Goal: Task Accomplishment & Management: Manage account settings

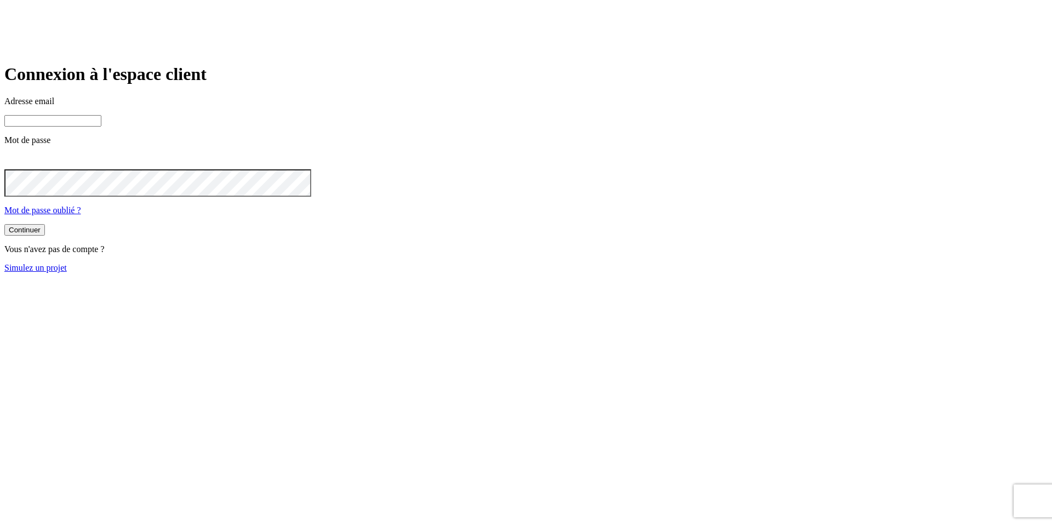
click at [101, 127] on input at bounding box center [52, 121] width 97 height 12
paste input "[PERSON_NAME][DOMAIN_NAME][EMAIL_ADDRESS][DOMAIN_NAME]"
type input "[PERSON_NAME][DOMAIN_NAME][EMAIL_ADDRESS][DOMAIN_NAME]"
click at [45, 237] on button "Continuer" at bounding box center [24, 231] width 41 height 12
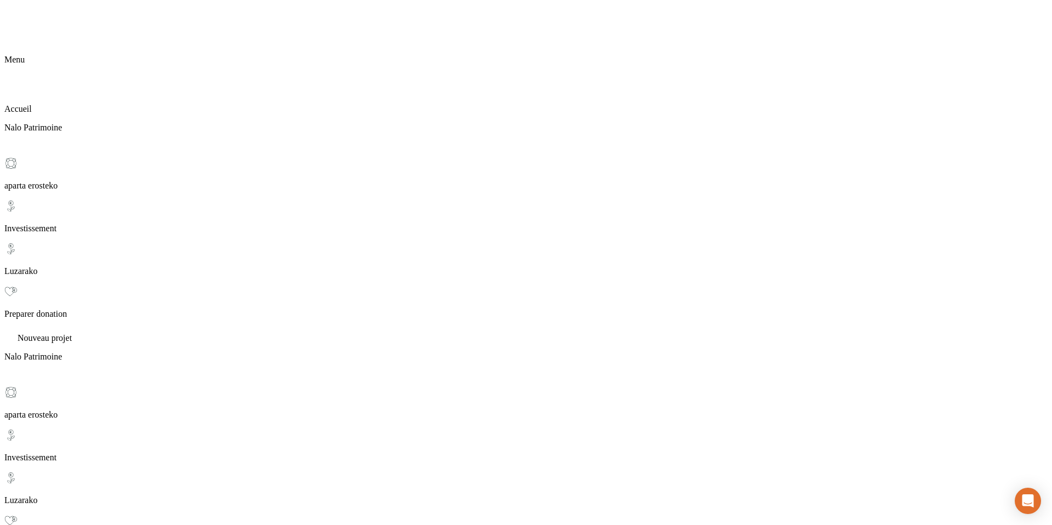
scroll to position [78, 0]
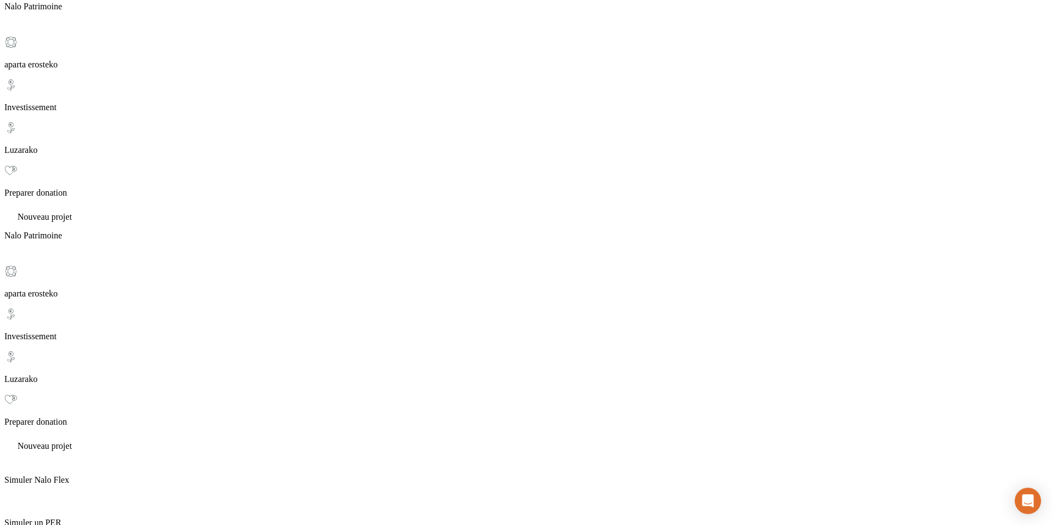
scroll to position [140, 0]
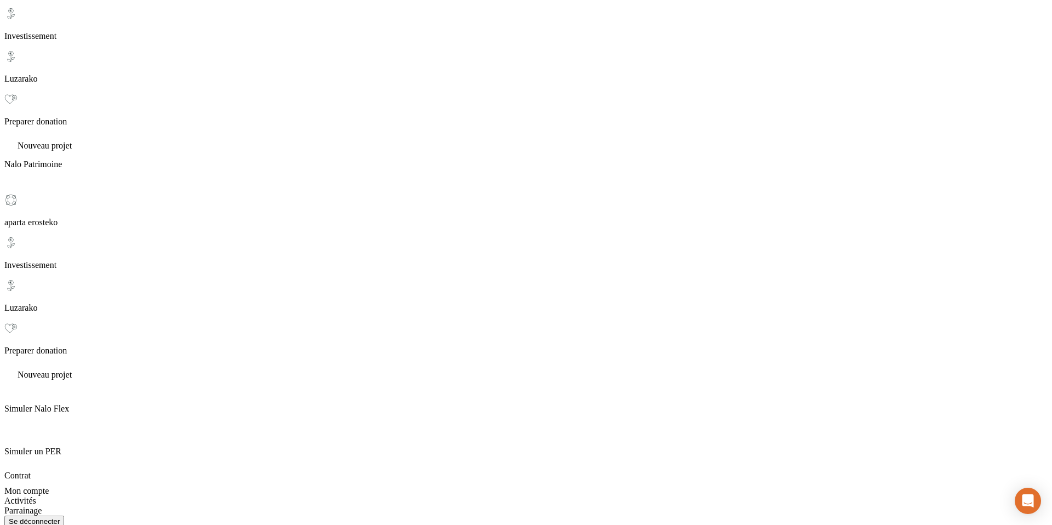
scroll to position [206, 0]
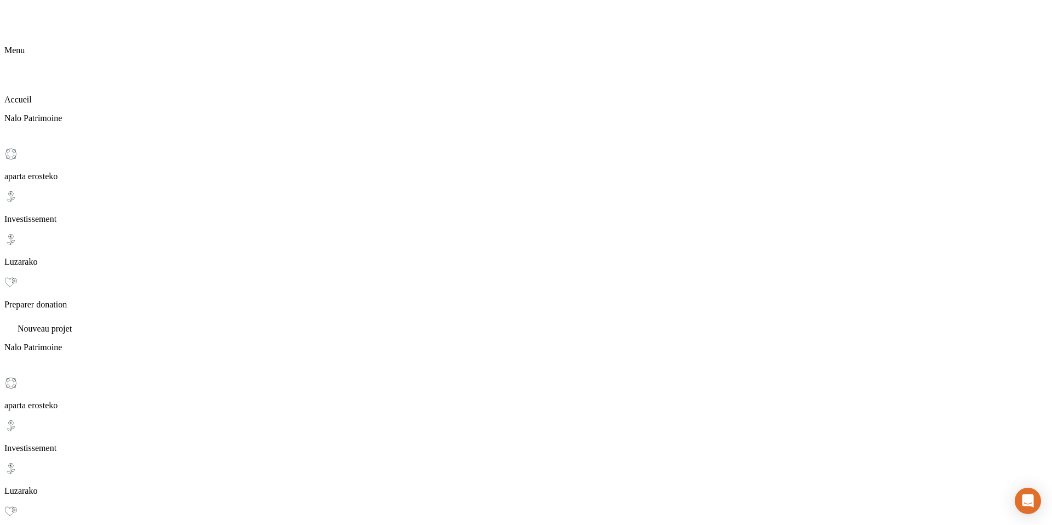
scroll to position [0, 0]
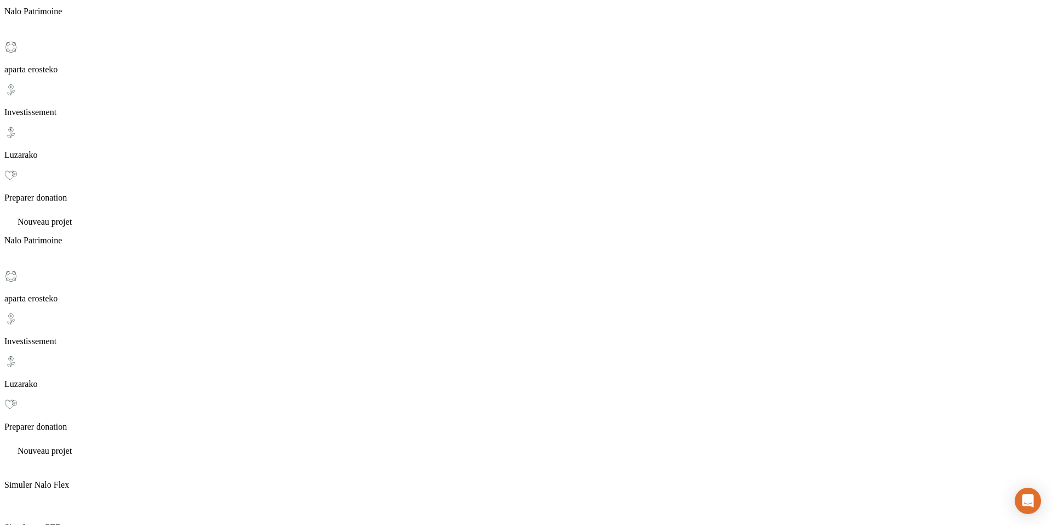
scroll to position [114, 0]
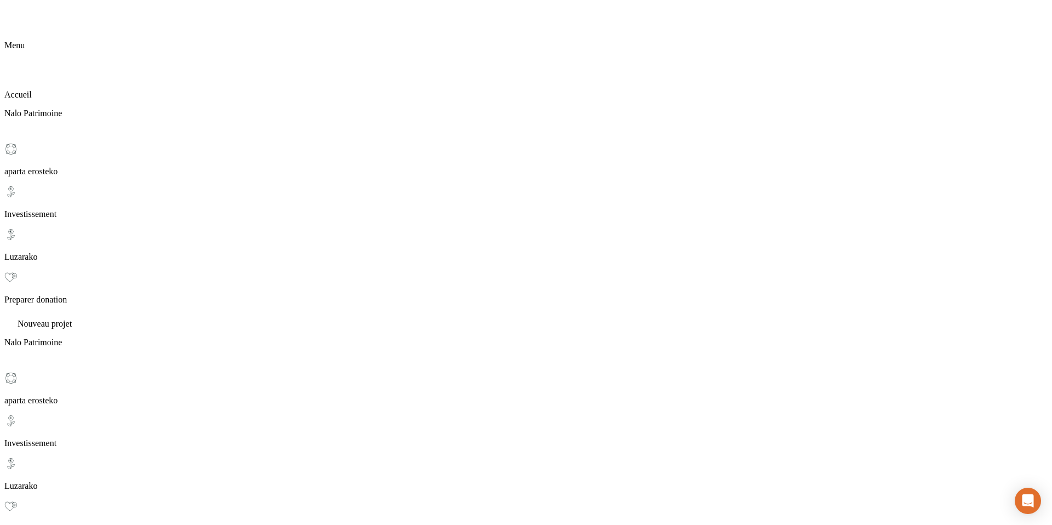
scroll to position [15, 0]
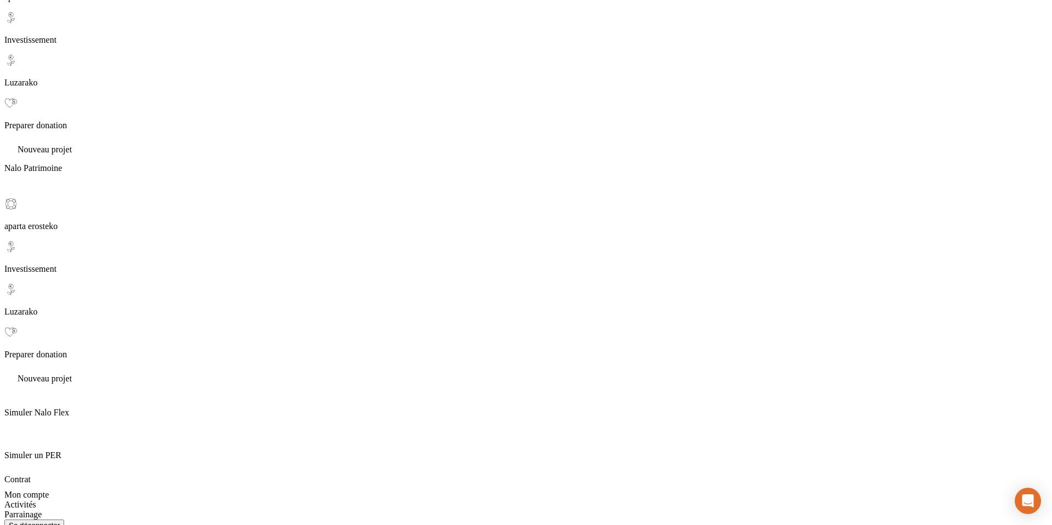
scroll to position [0, 0]
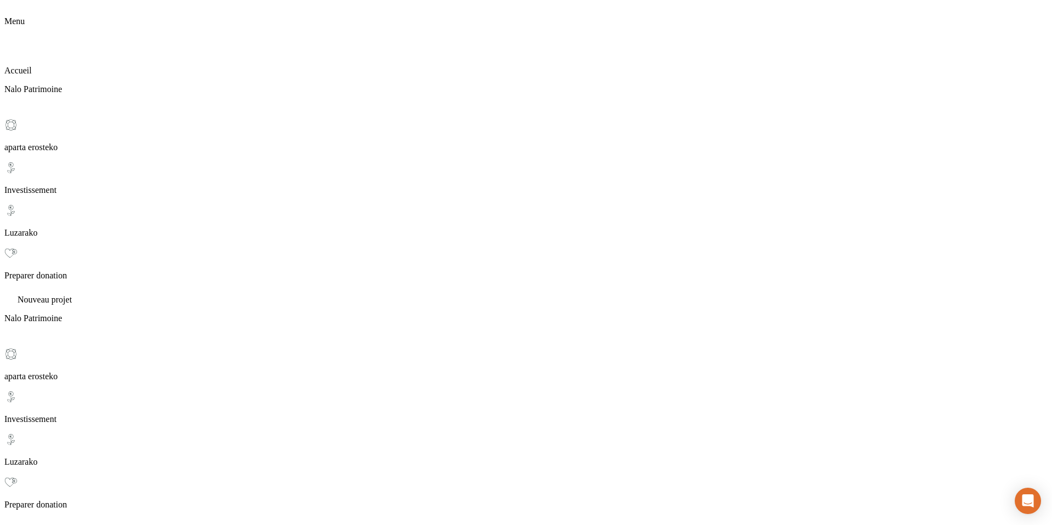
scroll to position [41, 0]
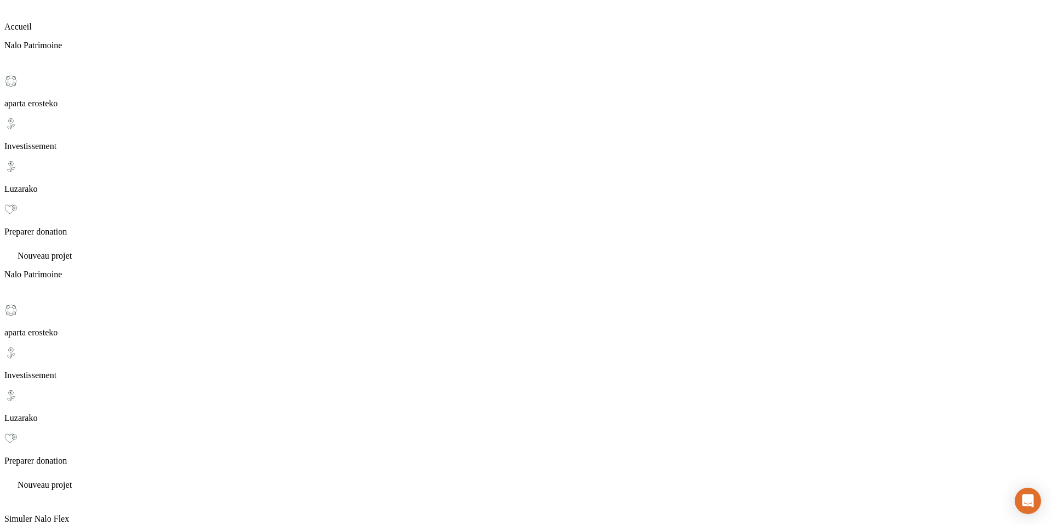
scroll to position [93, 0]
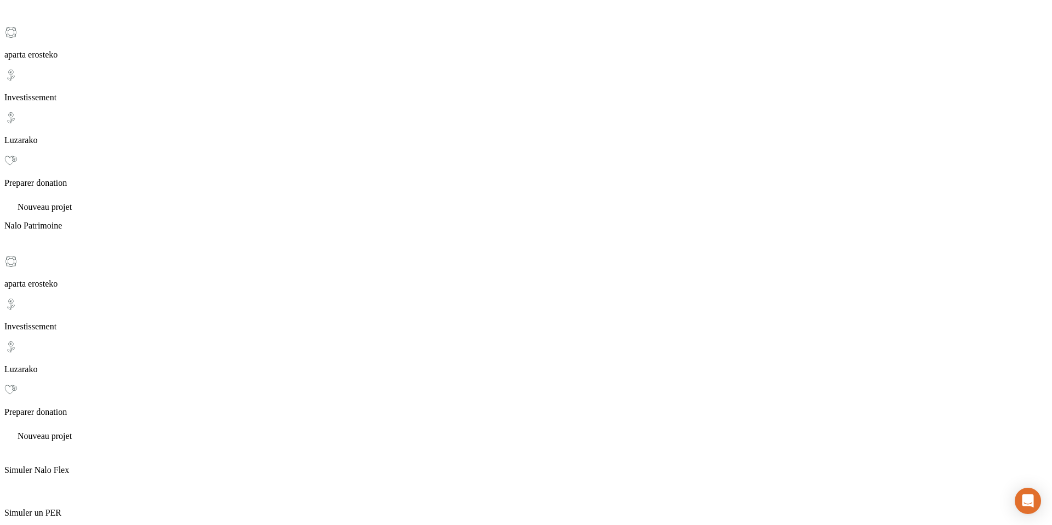
scroll to position [134, 0]
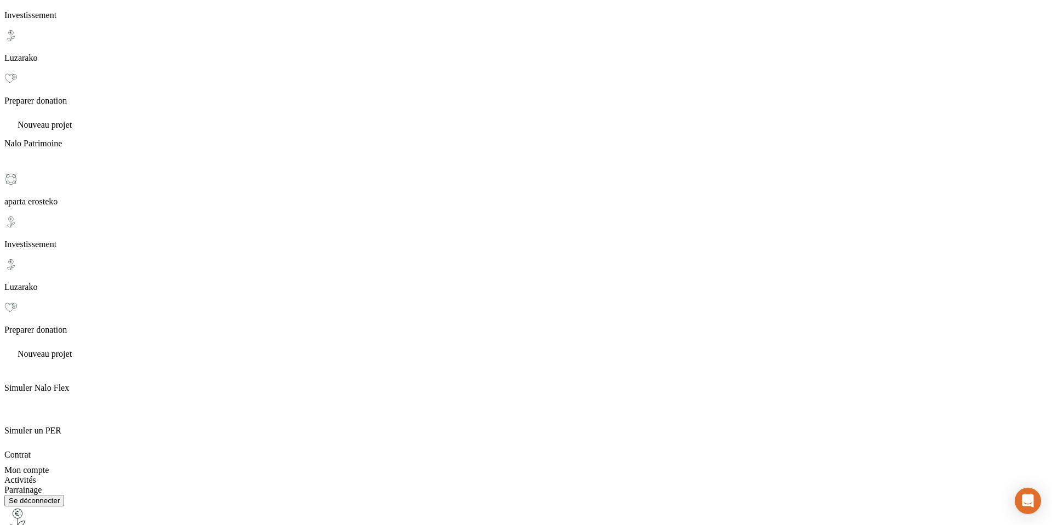
scroll to position [217, 0]
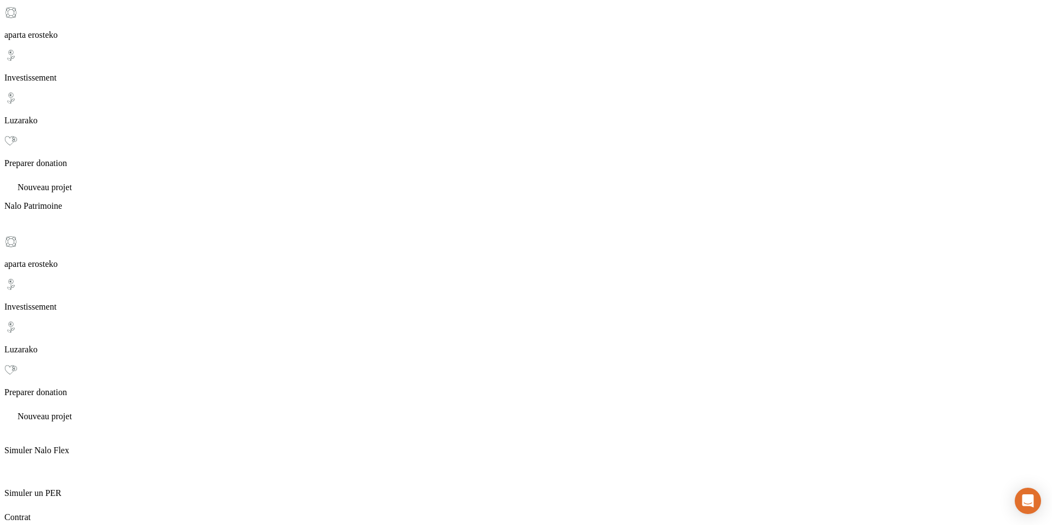
scroll to position [0, 0]
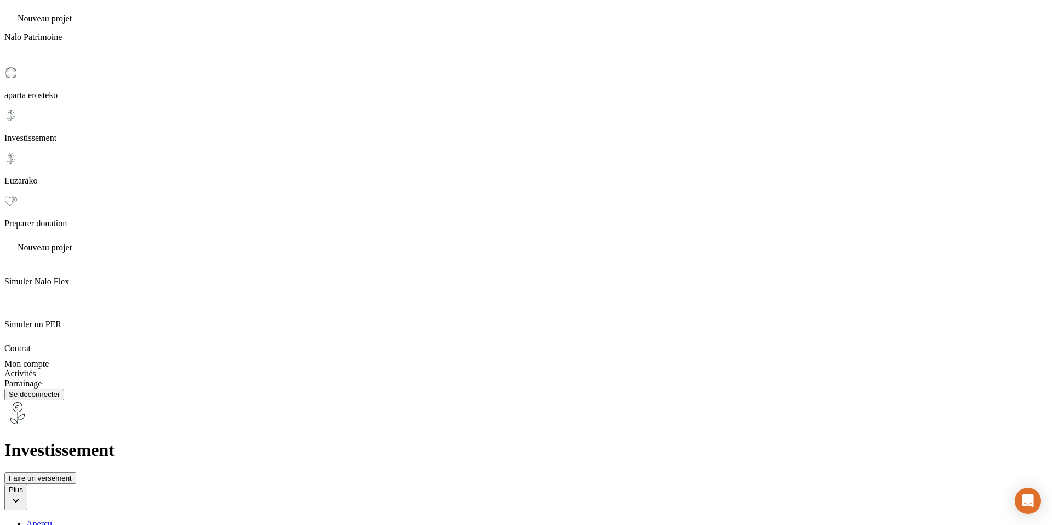
scroll to position [249, 0]
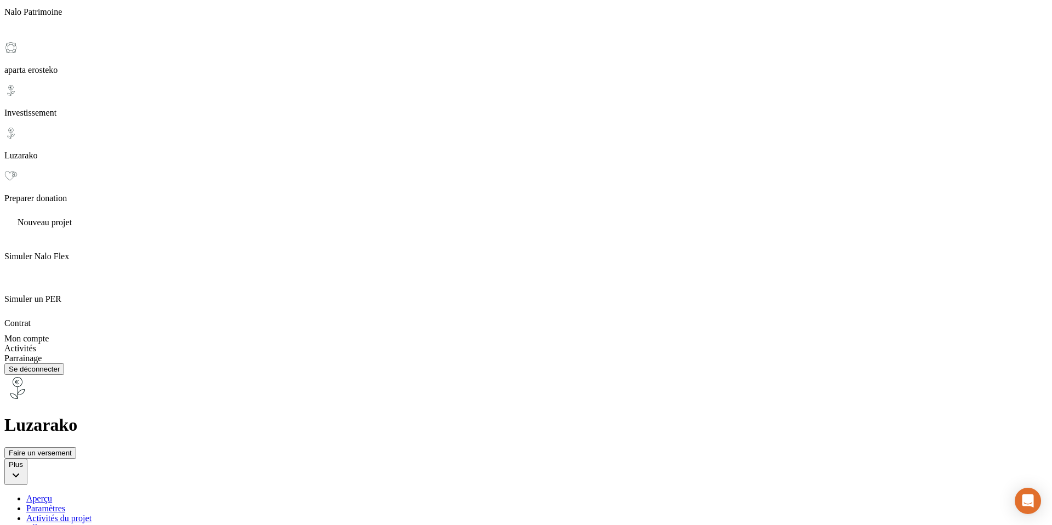
scroll to position [348, 0]
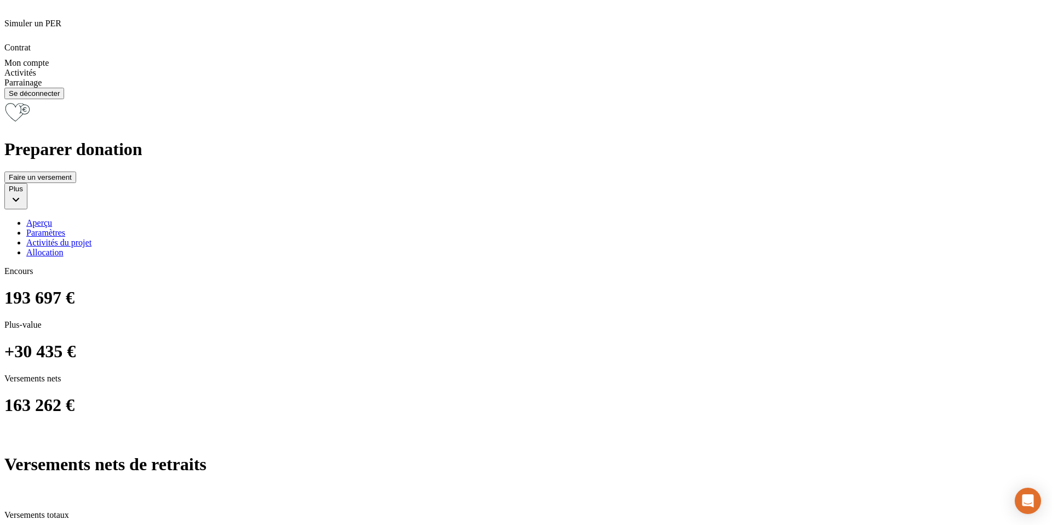
scroll to position [554, 0]
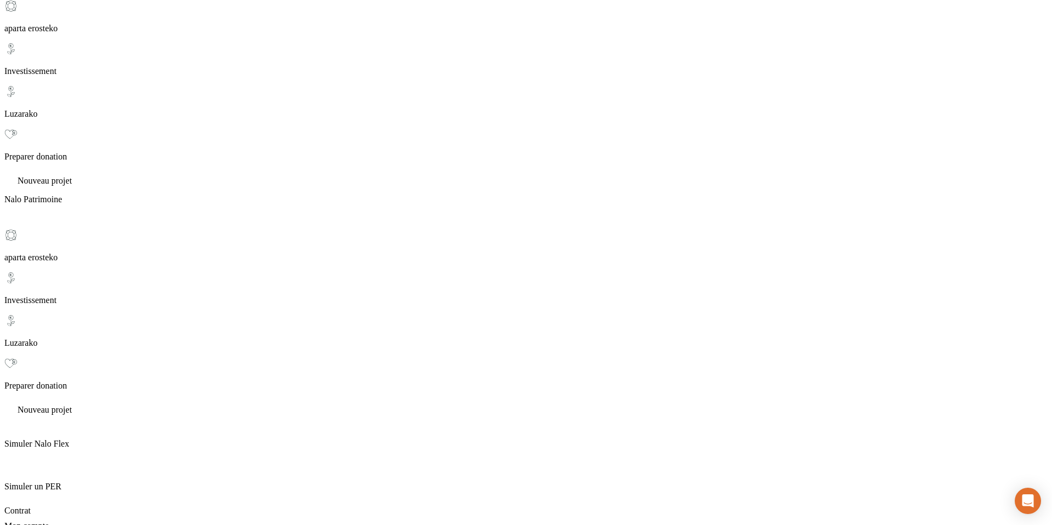
scroll to position [0, 0]
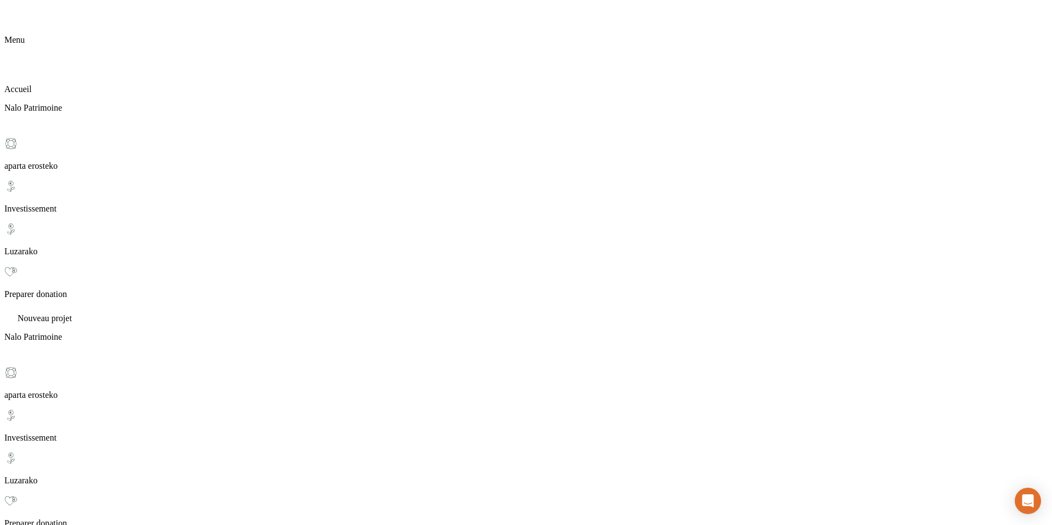
scroll to position [21, 0]
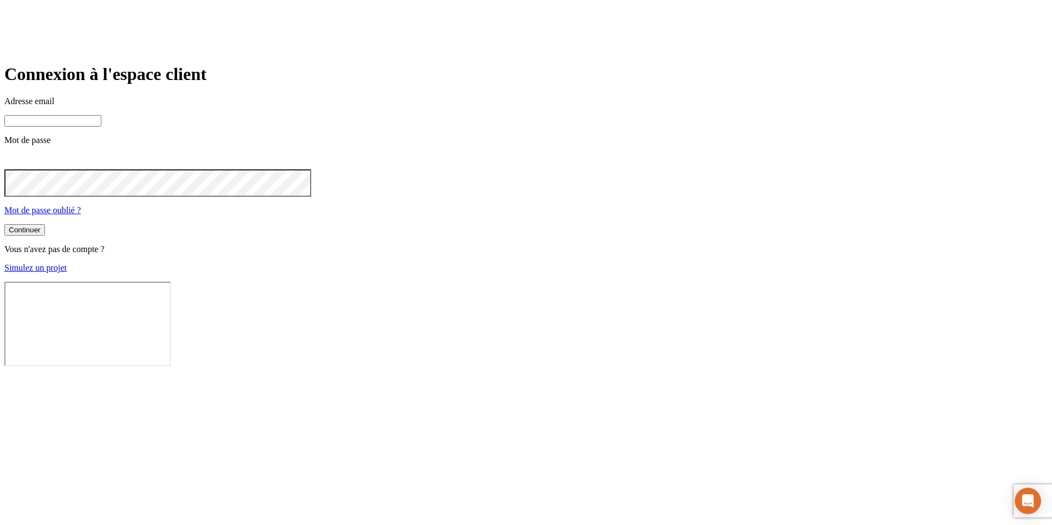
click at [101, 127] on input at bounding box center [52, 121] width 97 height 12
paste input "[PERSON_NAME][DOMAIN_NAME][EMAIL_ADDRESS][DOMAIN_NAME]"
type input "[PERSON_NAME][DOMAIN_NAME][EMAIL_ADDRESS][DOMAIN_NAME]"
click at [4, 225] on button "Continuer" at bounding box center [24, 231] width 41 height 12
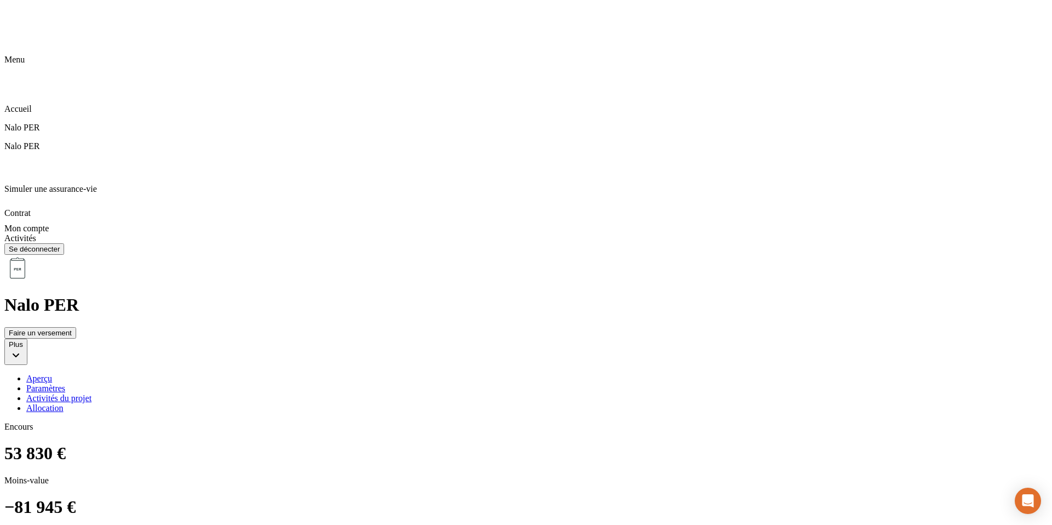
click at [503, 403] on div "Allocation" at bounding box center [537, 408] width 1022 height 10
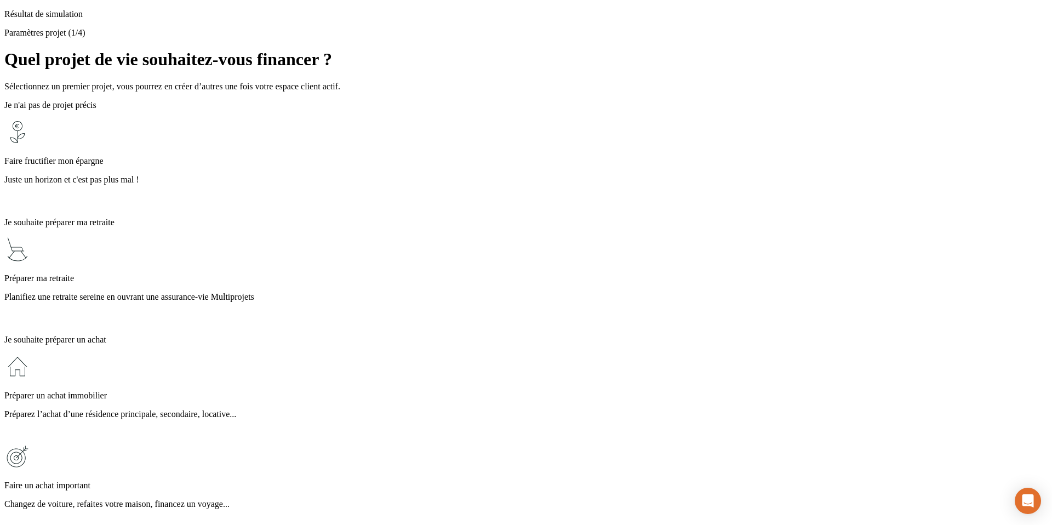
scroll to position [147, 0]
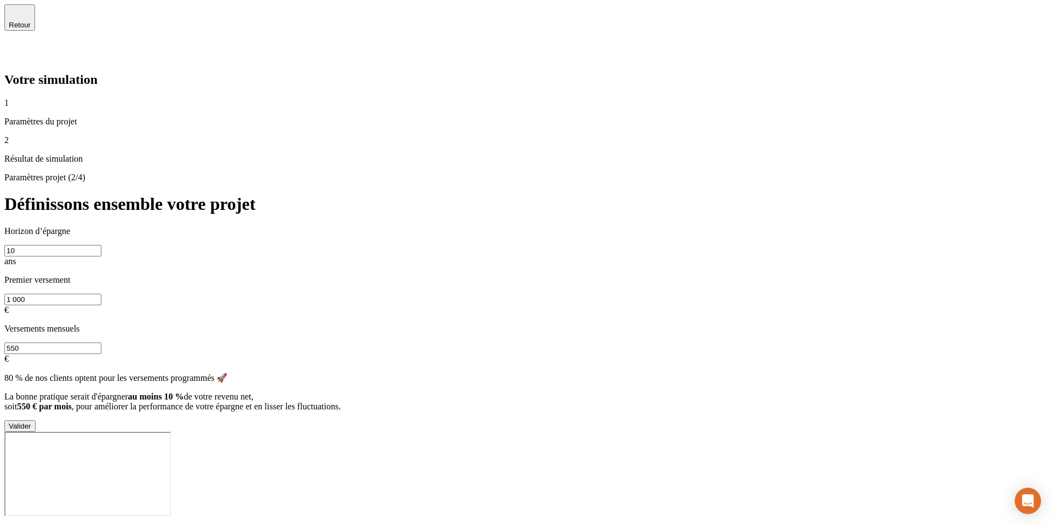
click at [36, 420] on button "Valider" at bounding box center [19, 426] width 31 height 12
click at [31, 422] on div "Valider" at bounding box center [20, 426] width 22 height 8
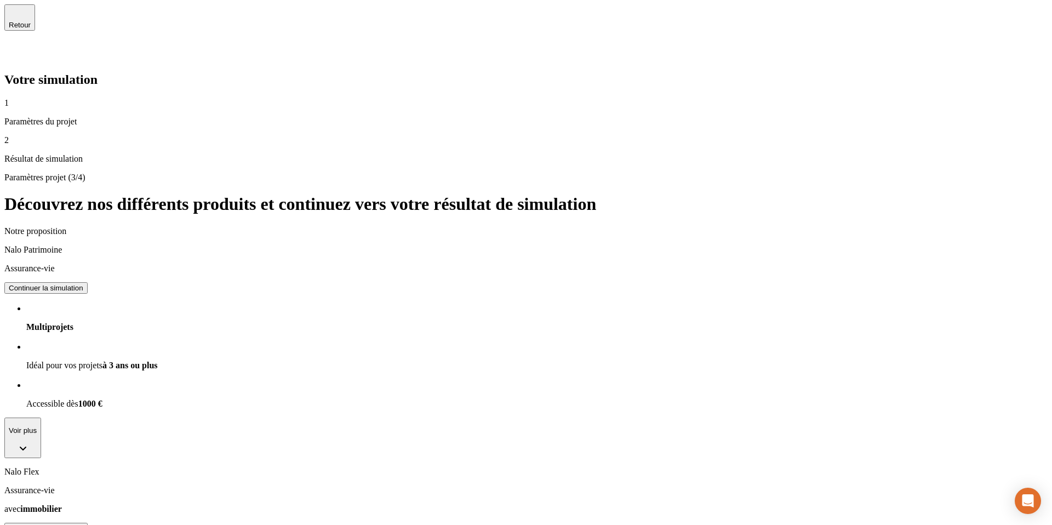
click at [83, 284] on div "Continuer la simulation" at bounding box center [46, 288] width 75 height 8
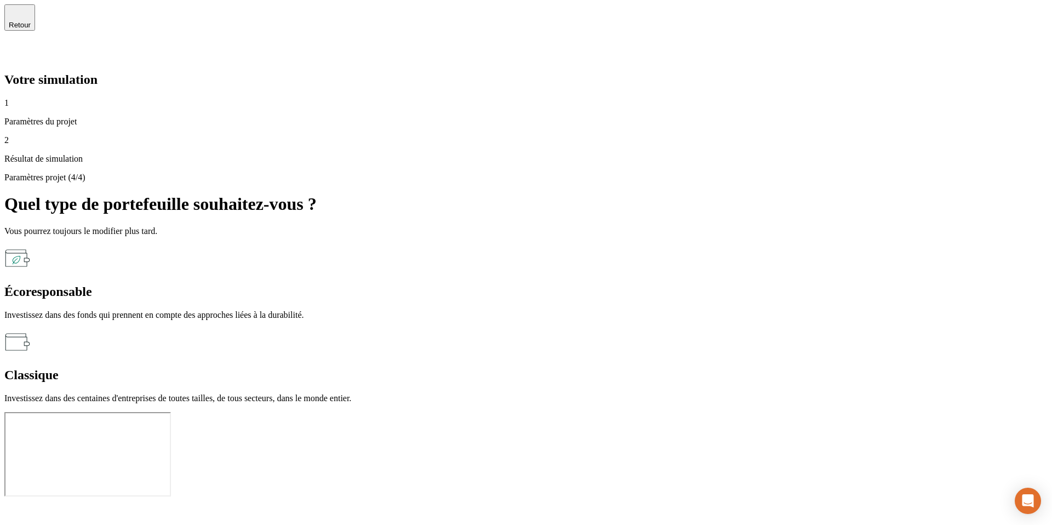
click at [705, 394] on p "Investissez dans des centaines d'entreprises de toutes tailles, de tous secteur…" at bounding box center [526, 399] width 1044 height 10
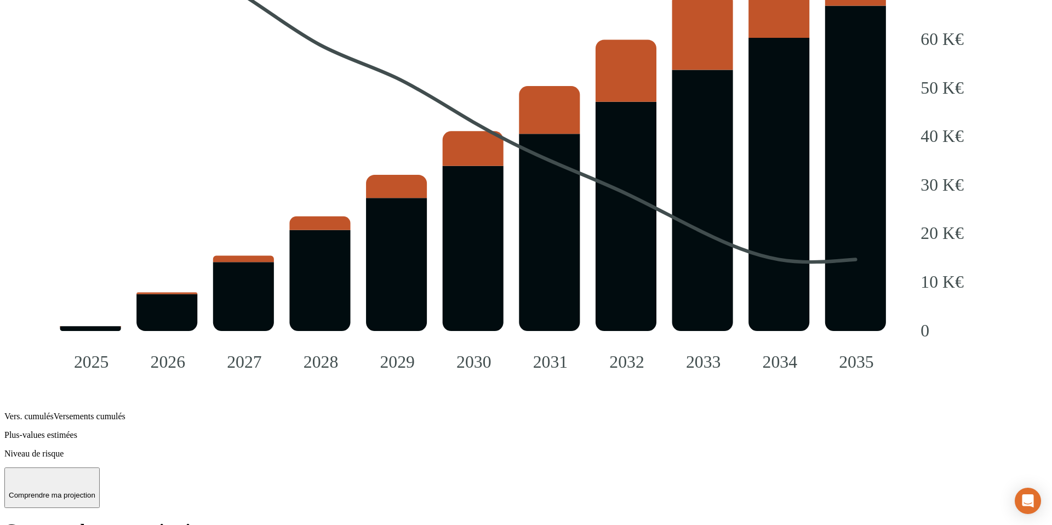
scroll to position [1268, 0]
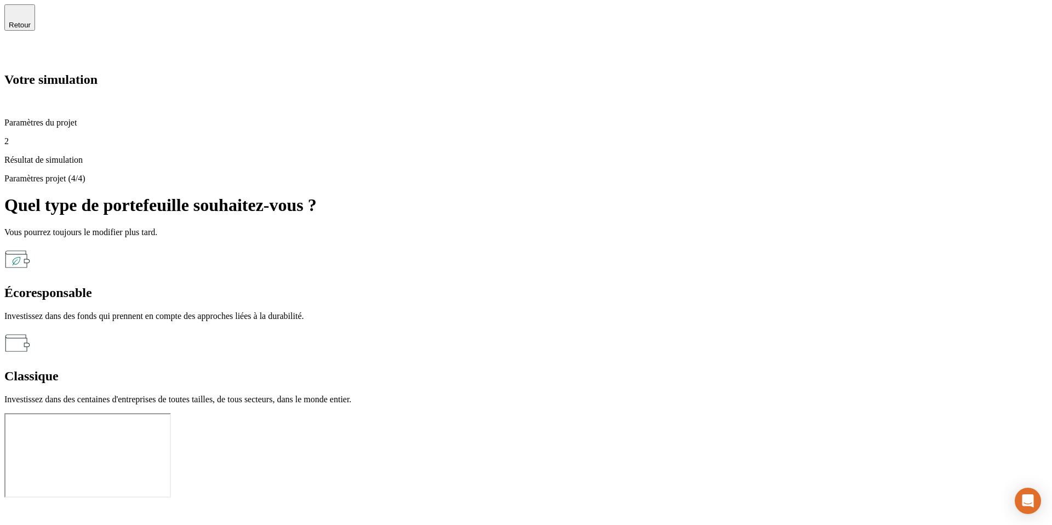
click at [15, 49] on icon at bounding box center [11, 53] width 8 height 8
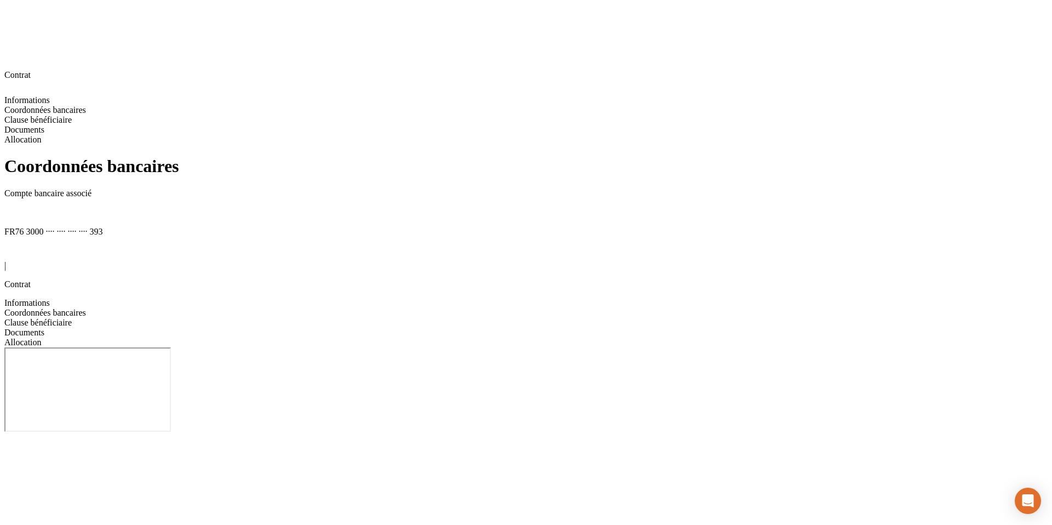
click at [72, 318] on span "Clause bénéficiaire" at bounding box center [37, 322] width 67 height 9
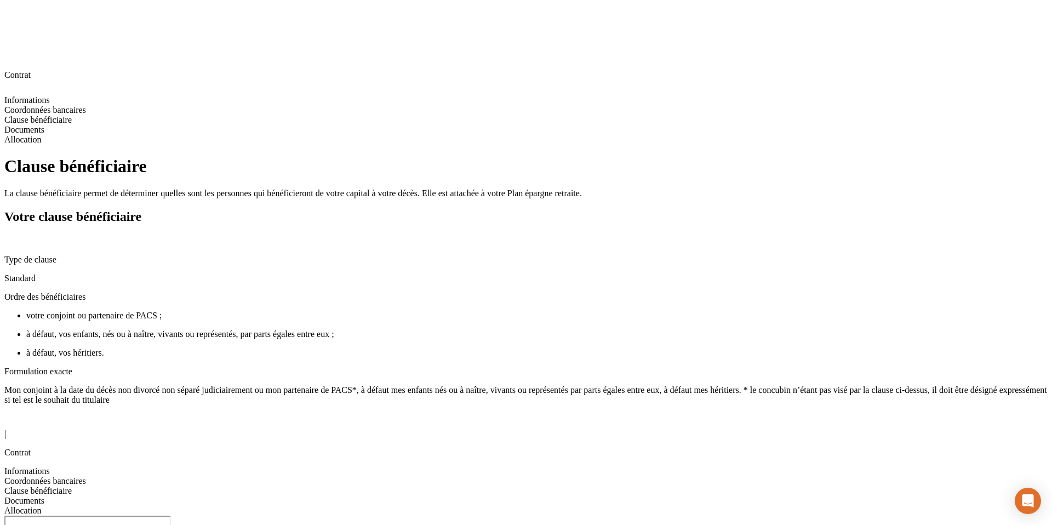
click at [44, 496] on span "Documents" at bounding box center [24, 500] width 40 height 9
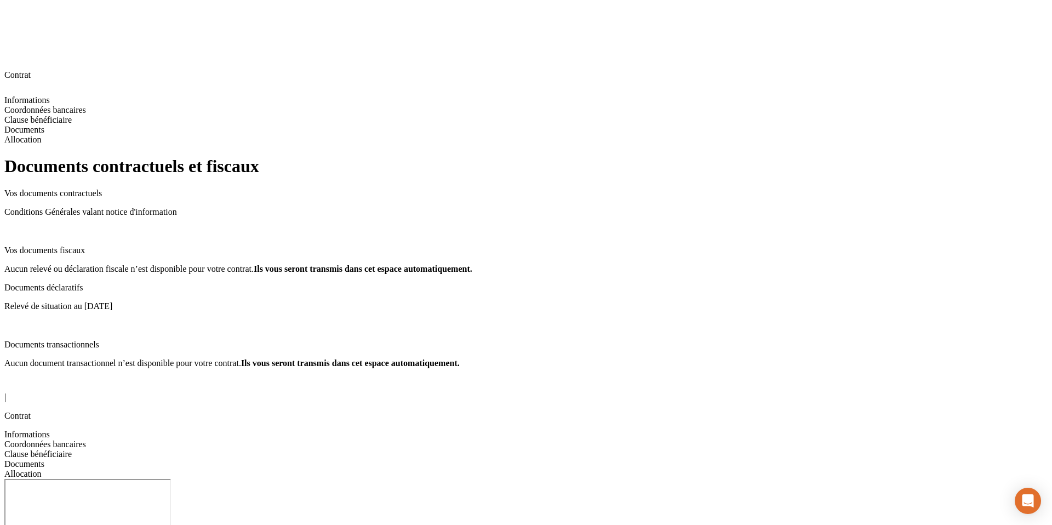
click at [42, 469] on span "Allocation" at bounding box center [22, 473] width 37 height 9
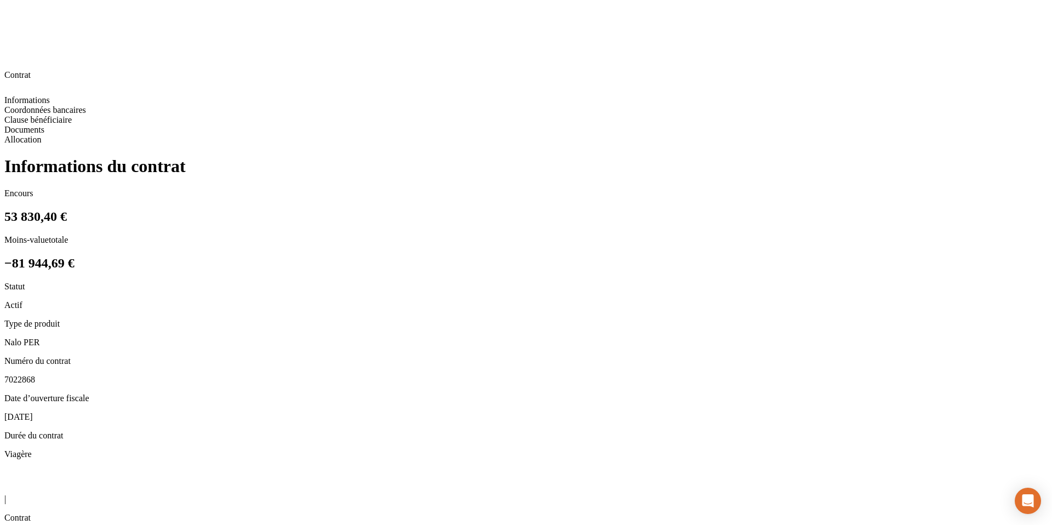
click at [18, 479] on icon at bounding box center [10, 485] width 13 height 13
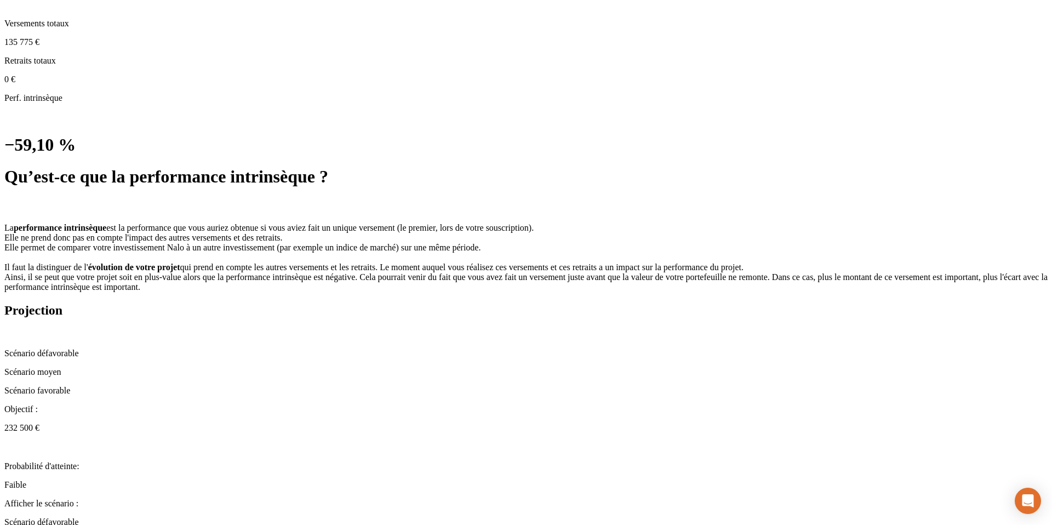
scroll to position [567, 0]
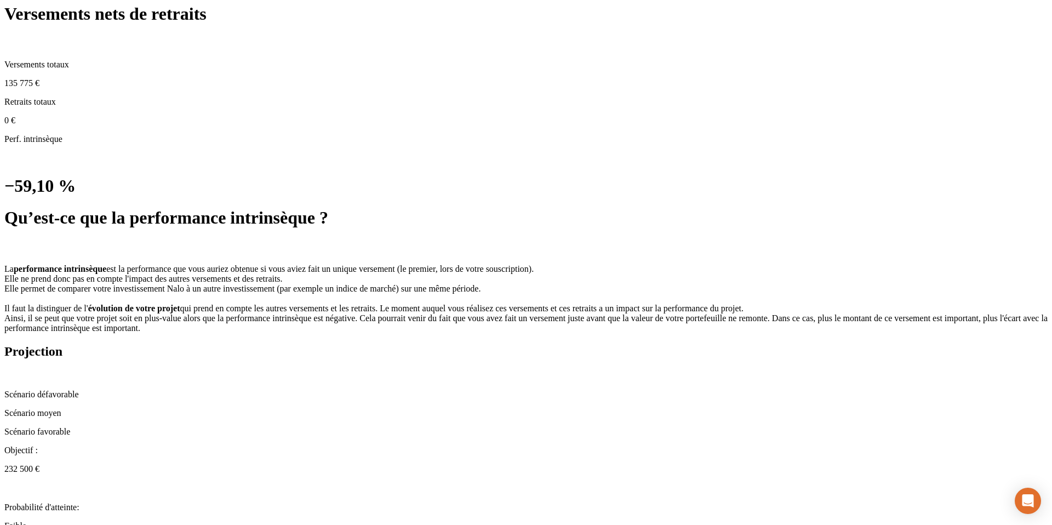
scroll to position [608, 0]
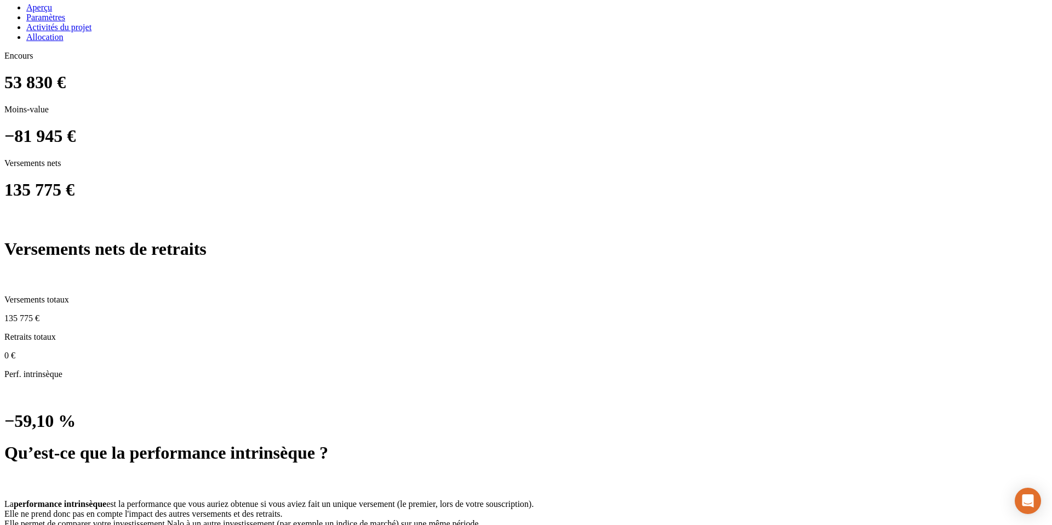
scroll to position [406, 0]
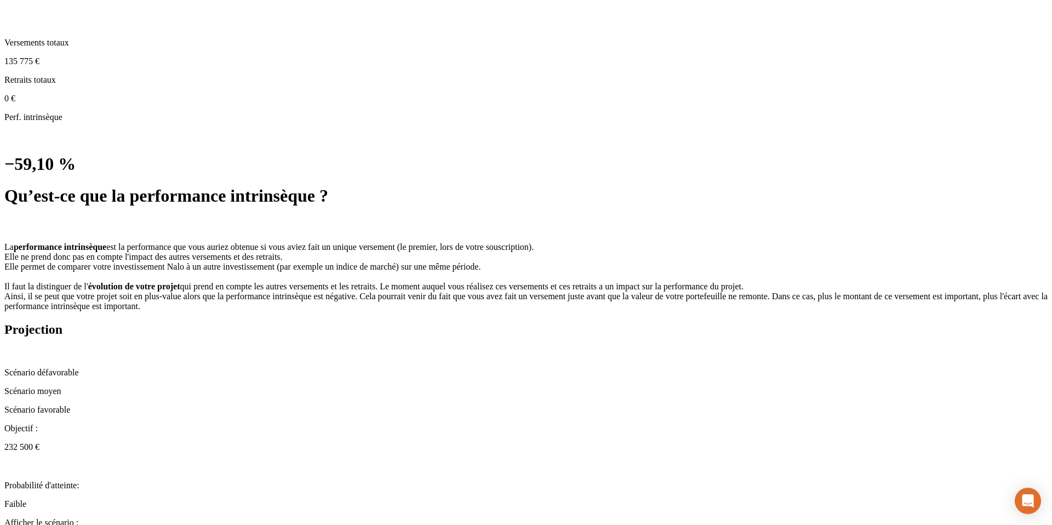
scroll to position [629, 0]
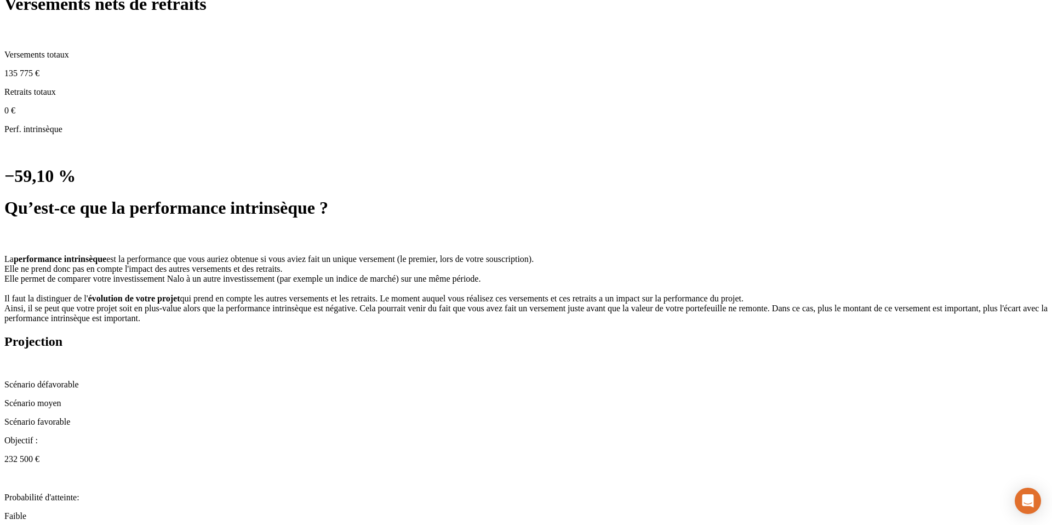
scroll to position [612, 0]
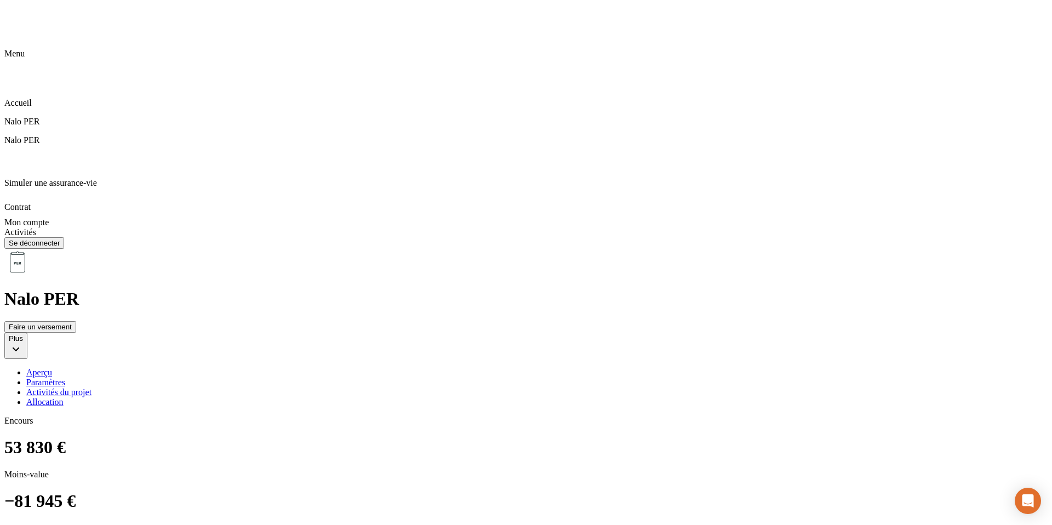
scroll to position [0, 0]
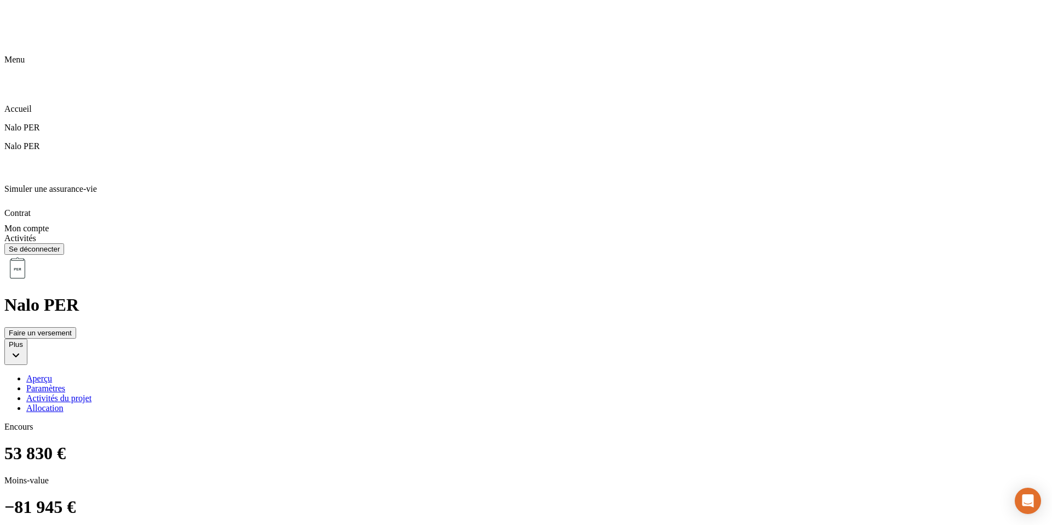
click at [495, 403] on div "Allocation" at bounding box center [537, 408] width 1022 height 10
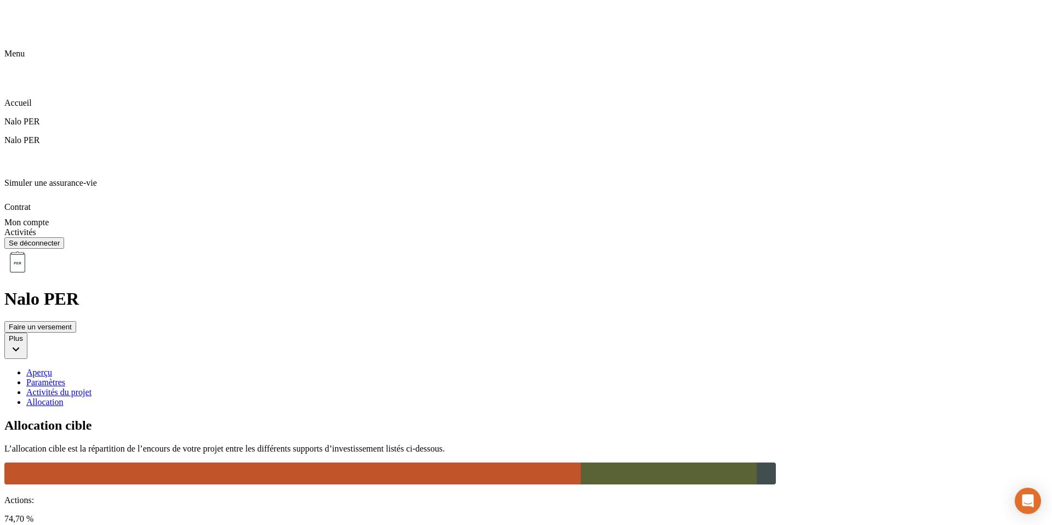
scroll to position [8, 0]
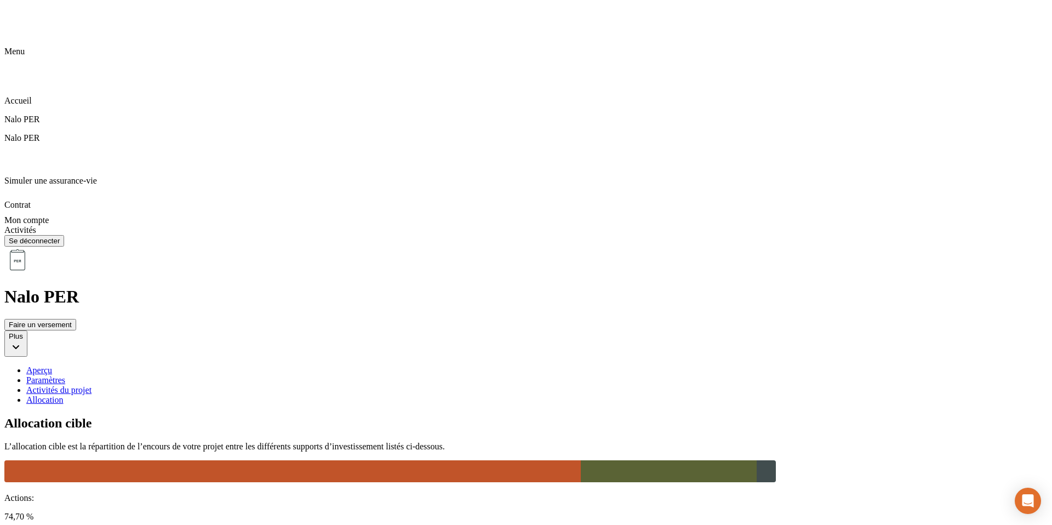
click at [274, 366] on div "Aperçu" at bounding box center [537, 371] width 1022 height 10
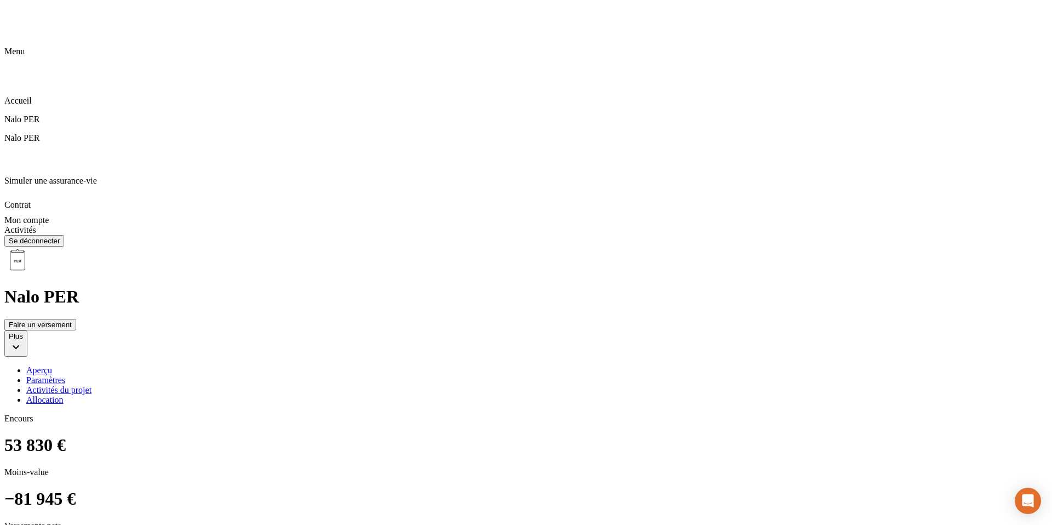
click at [325, 375] on div "Paramètres" at bounding box center [537, 380] width 1022 height 10
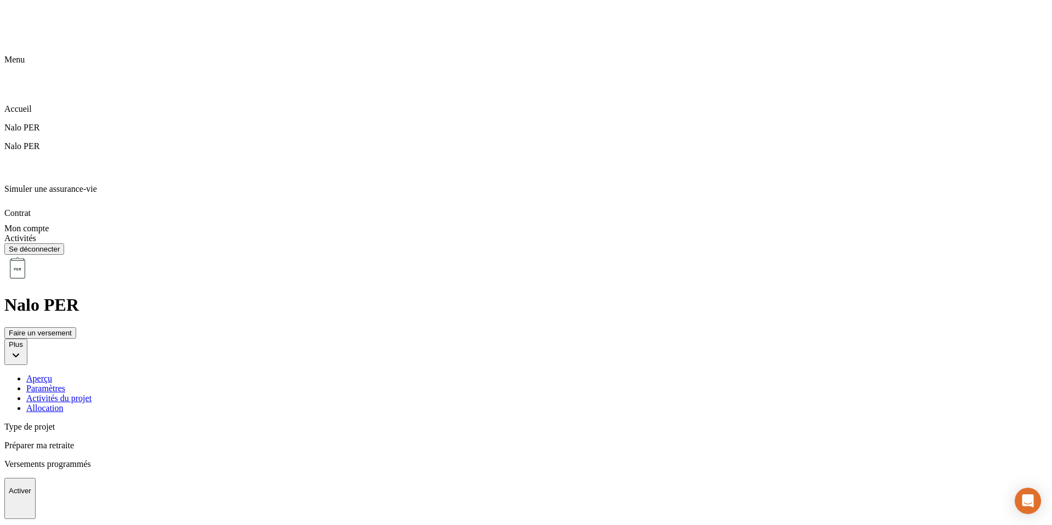
click at [396, 394] on div "Activités du projet" at bounding box center [537, 399] width 1022 height 10
click at [495, 403] on div "Allocation" at bounding box center [537, 408] width 1022 height 10
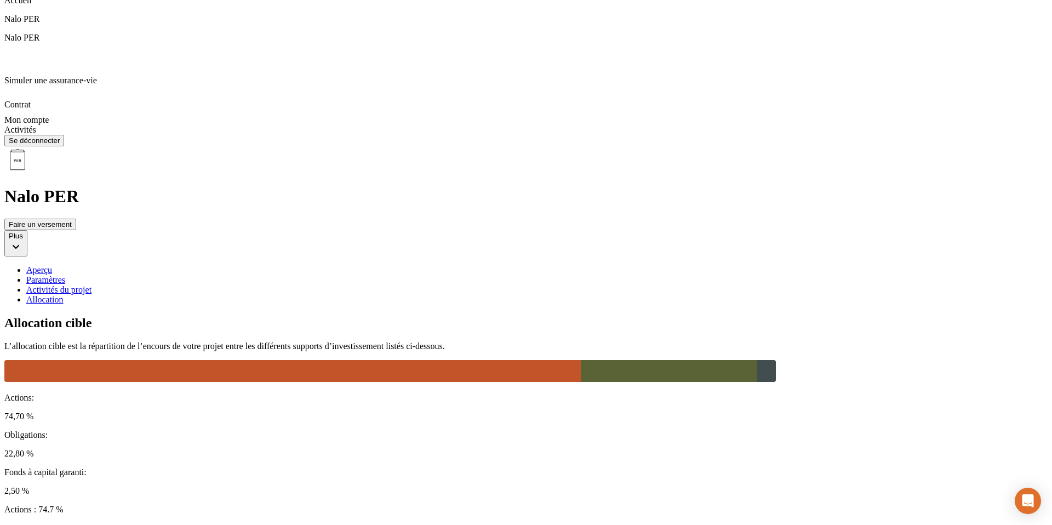
scroll to position [115, 0]
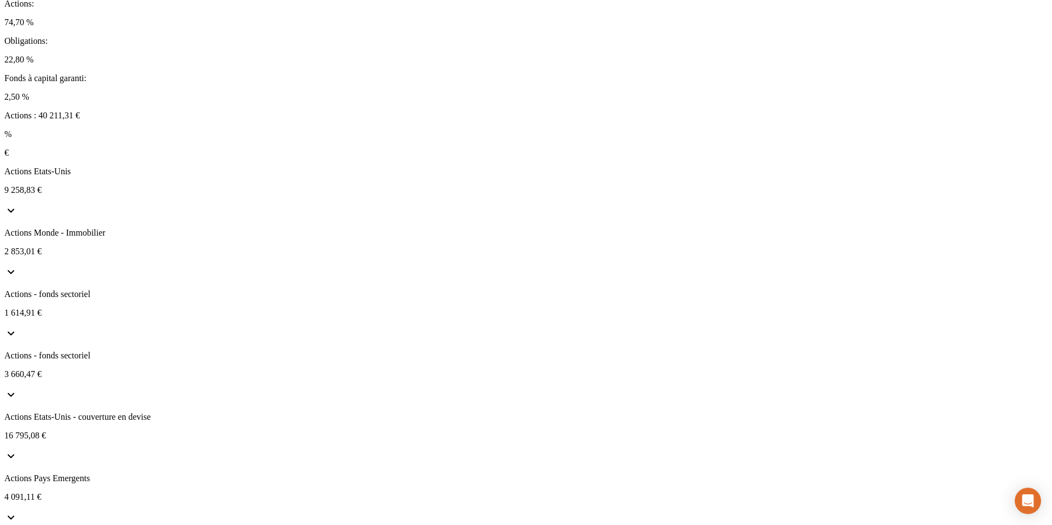
scroll to position [510, 0]
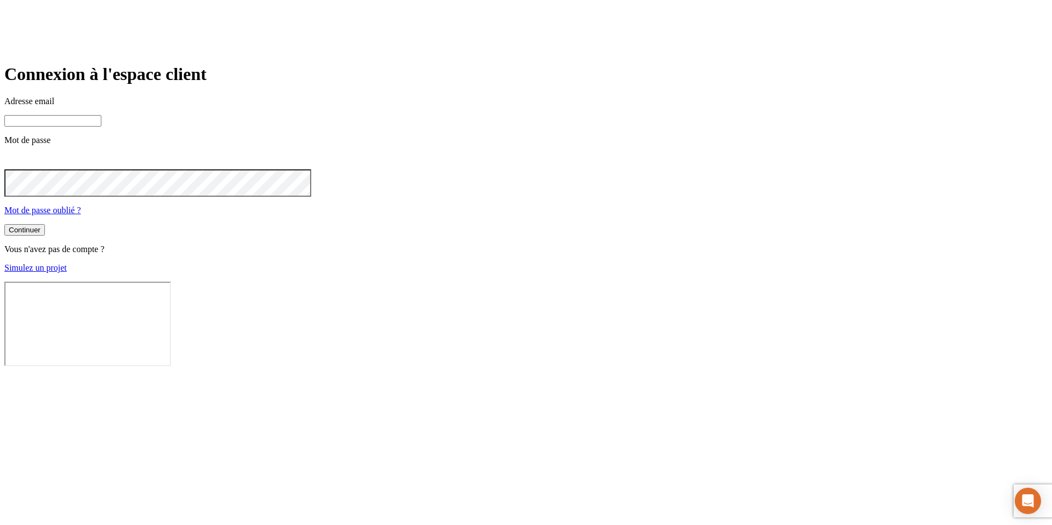
click at [101, 127] on input at bounding box center [52, 121] width 97 height 12
paste input "[PERSON_NAME][DOMAIN_NAME][EMAIL_ADDRESS][DOMAIN_NAME]"
type input "[PERSON_NAME][DOMAIN_NAME][EMAIL_ADDRESS][DOMAIN_NAME]"
click at [4, 225] on button "Continuer" at bounding box center [24, 231] width 41 height 12
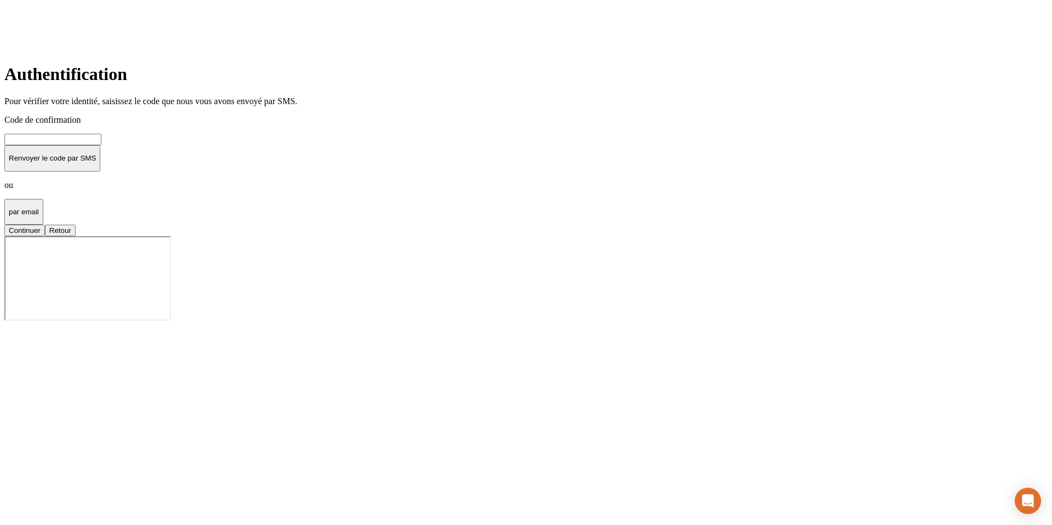
click at [101, 145] on input at bounding box center [52, 140] width 97 height 12
type input "000000"
click at [4, 225] on button "Continuer" at bounding box center [24, 231] width 41 height 12
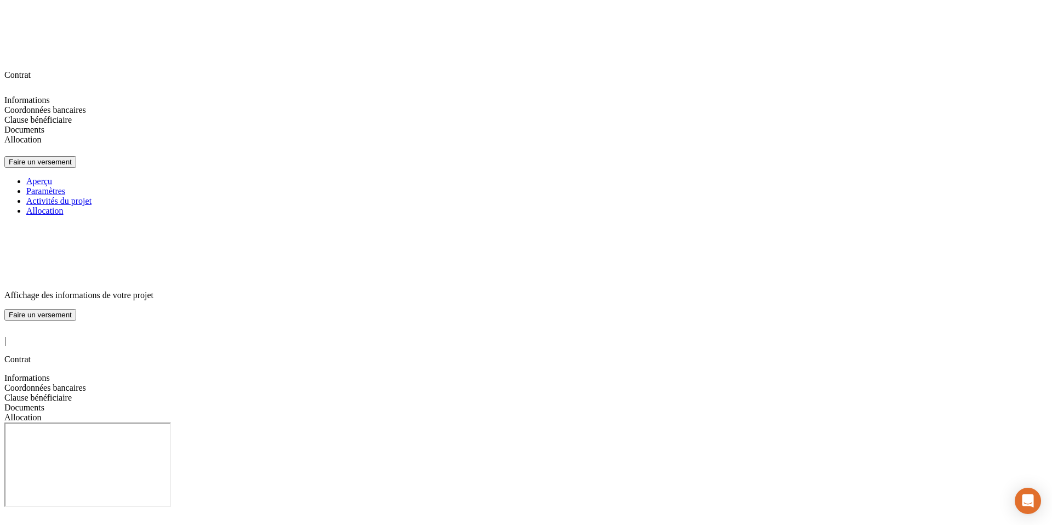
click at [50, 373] on span "Informations" at bounding box center [26, 377] width 45 height 9
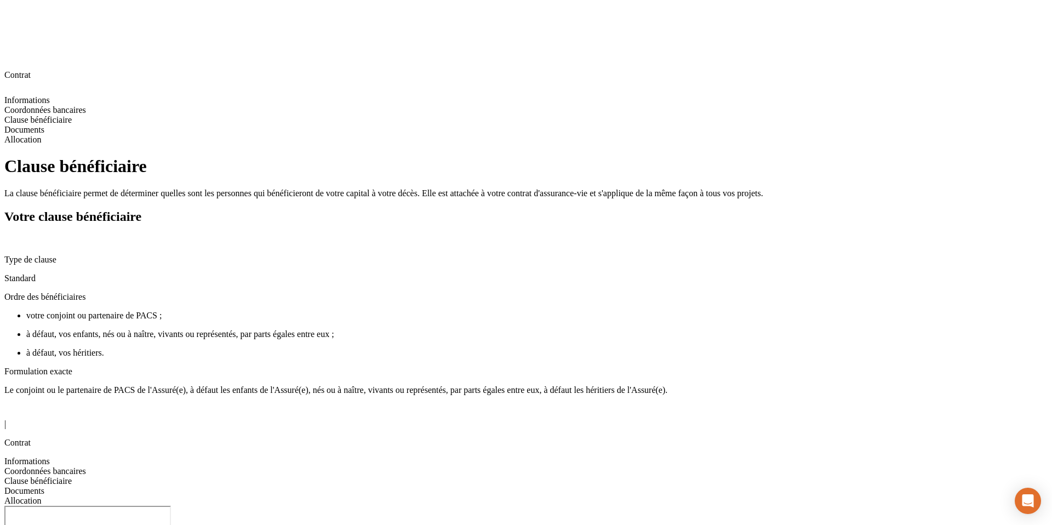
click at [69, 466] on span "Coordonnées bancaires" at bounding box center [45, 470] width 82 height 9
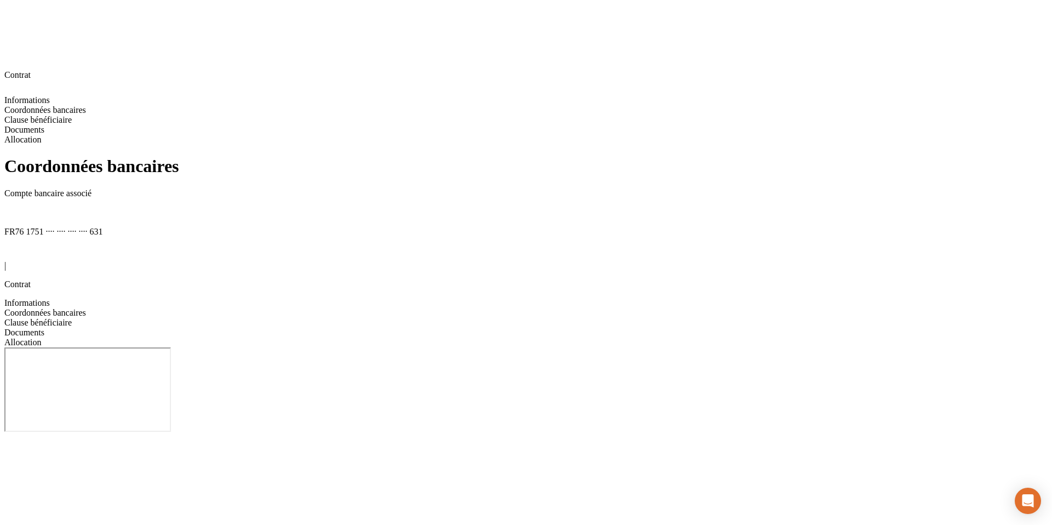
click at [61, 318] on span "Clause bénéficiaire" at bounding box center [37, 322] width 67 height 9
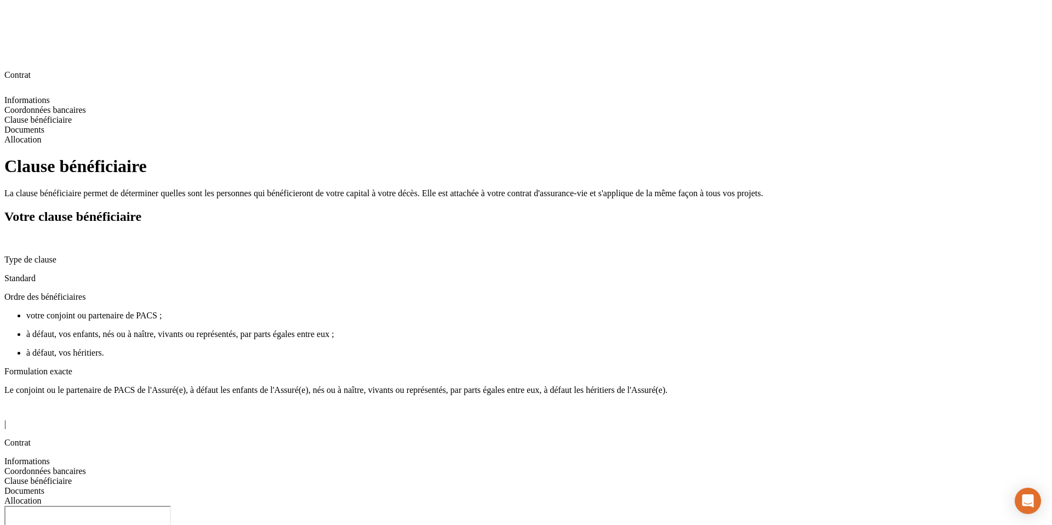
click at [120, 486] on div "Documents" at bounding box center [526, 491] width 1044 height 10
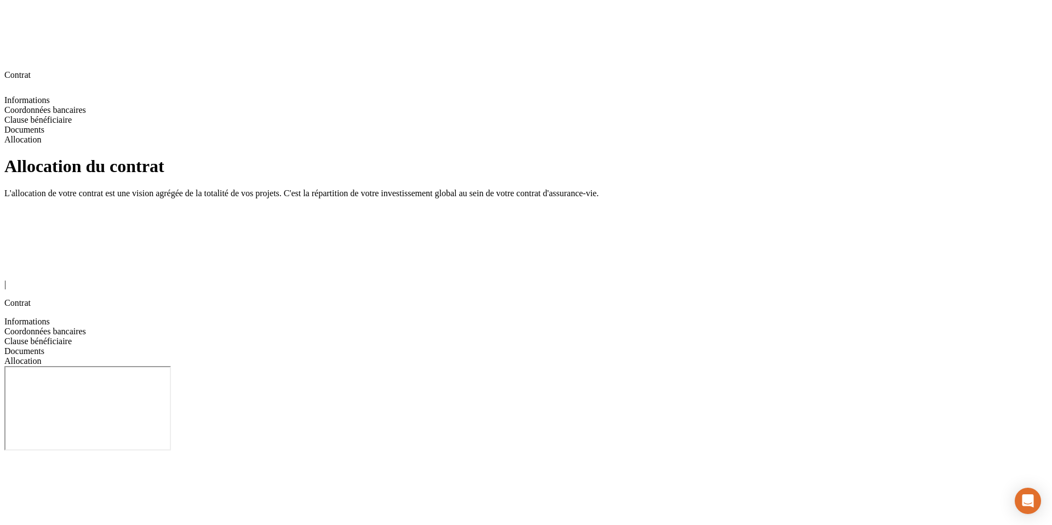
click at [15, 267] on icon at bounding box center [11, 271] width 8 height 8
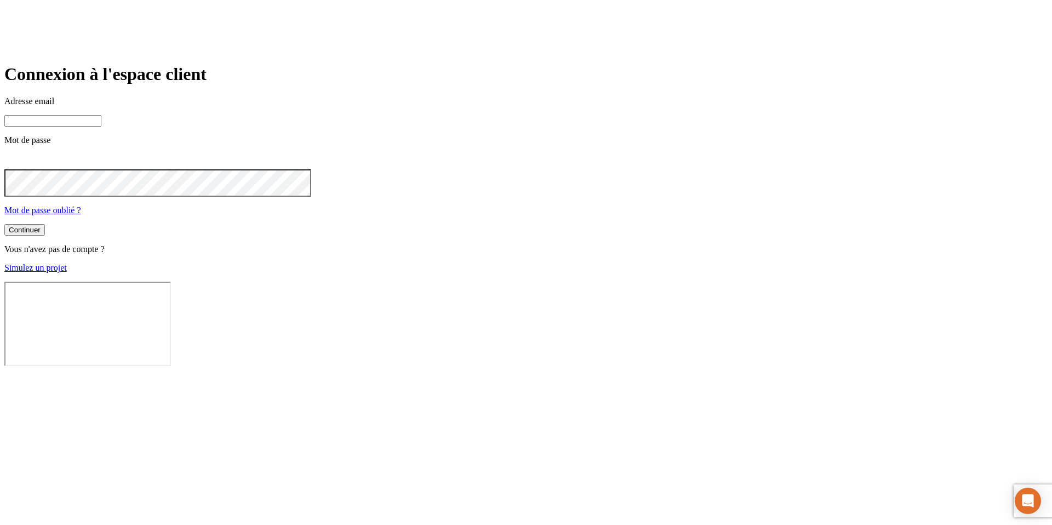
click at [101, 127] on input at bounding box center [52, 121] width 97 height 12
paste input "[PERSON_NAME][DOMAIN_NAME][EMAIL_ADDRESS][DOMAIN_NAME]"
click at [4, 225] on button "Continuer" at bounding box center [24, 231] width 41 height 12
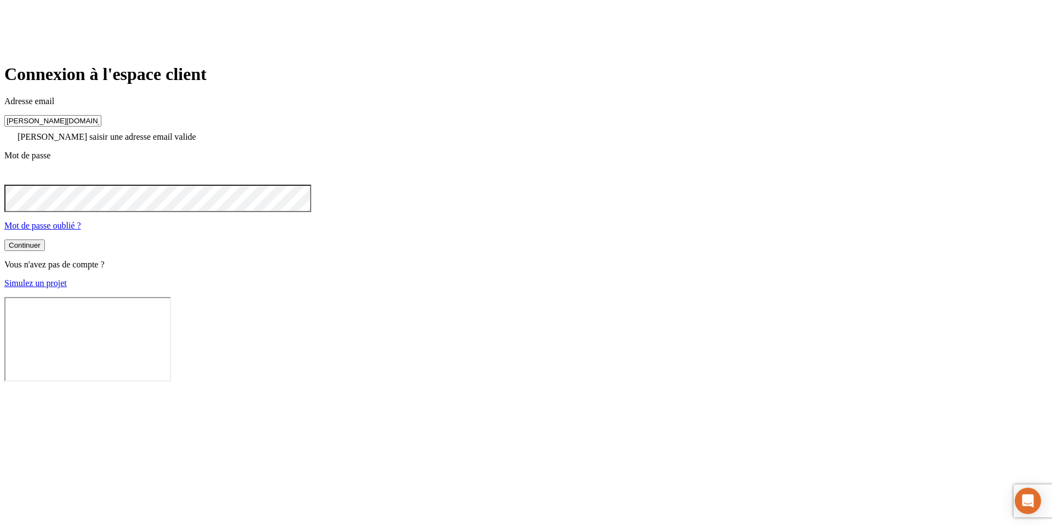
click at [18, 183] on icon at bounding box center [10, 175] width 13 height 13
click at [101, 127] on input "[PERSON_NAME][DOMAIN_NAME][EMAIL_ADDRESS][DOMAIN_NAME]" at bounding box center [52, 121] width 97 height 12
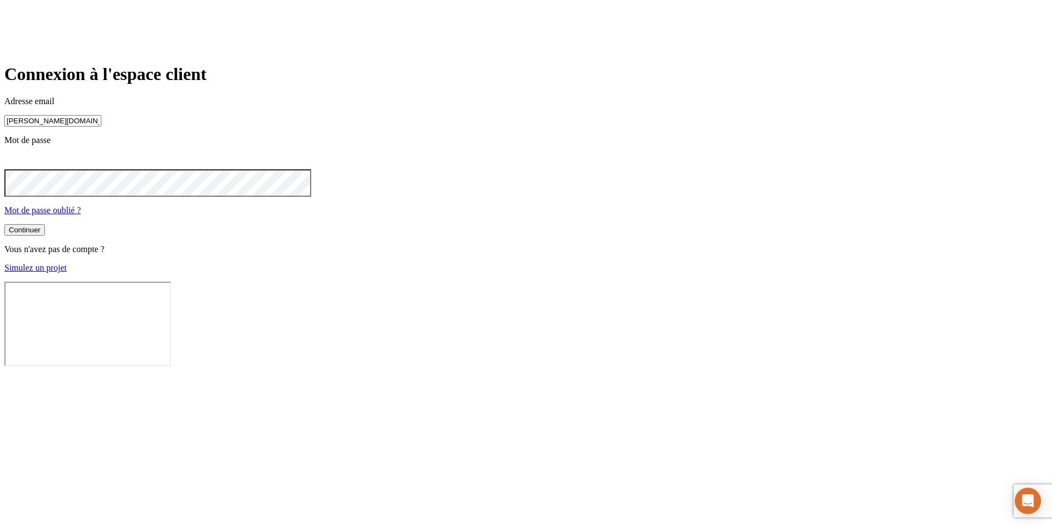
type input "[PERSON_NAME][DOMAIN_NAME][EMAIL_ADDRESS][DOMAIN_NAME]"
click at [45, 236] on button "Continuer" at bounding box center [24, 230] width 41 height 12
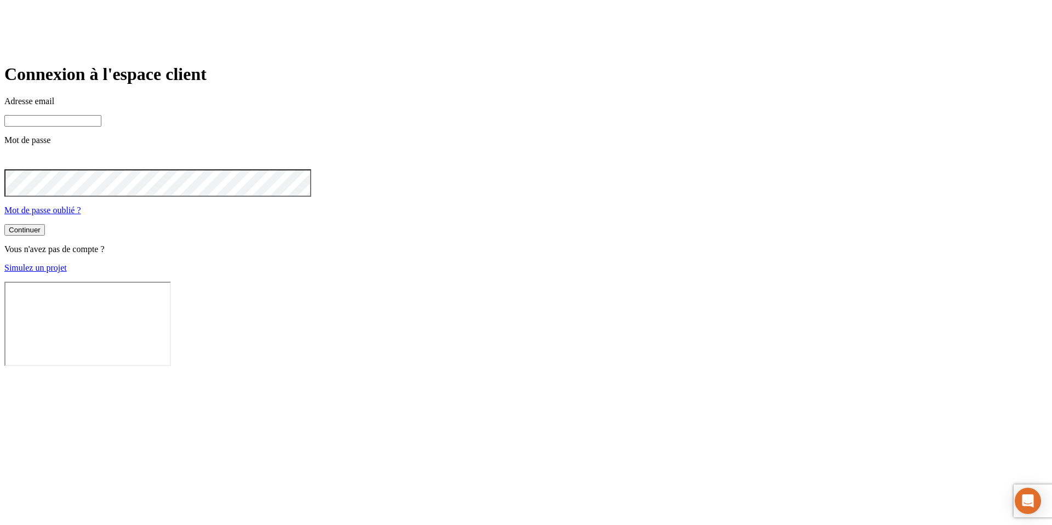
click at [101, 127] on input at bounding box center [52, 121] width 97 height 12
paste input "[PERSON_NAME][DOMAIN_NAME][EMAIL_ADDRESS][DOMAIN_NAME]"
click at [4, 225] on button "Continuer" at bounding box center [24, 231] width 41 height 12
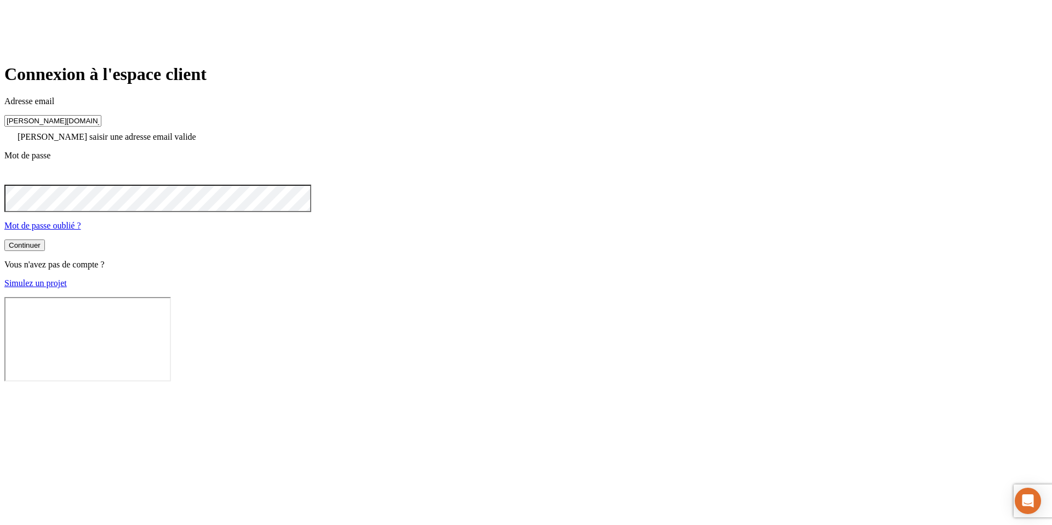
click at [101, 127] on input "[PERSON_NAME][DOMAIN_NAME][EMAIL_ADDRESS][DOMAIN_NAME]" at bounding box center [52, 121] width 97 height 12
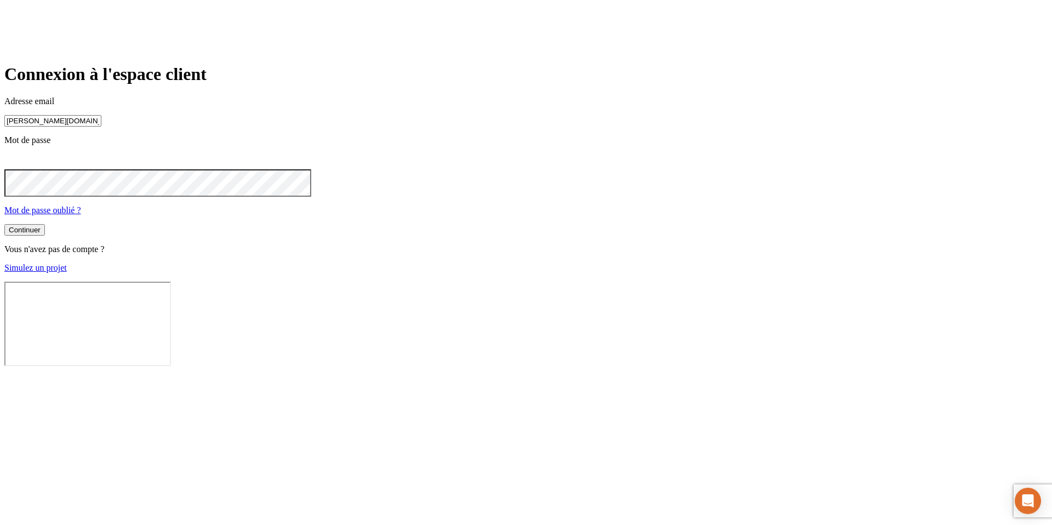
type input "[PERSON_NAME][DOMAIN_NAME][EMAIL_ADDRESS][DOMAIN_NAME]"
click at [497, 273] on div "Continuer Vous n'avez pas de compte ? Simulez un projet" at bounding box center [526, 248] width 1044 height 49
click at [45, 236] on button "Continuer" at bounding box center [24, 230] width 41 height 12
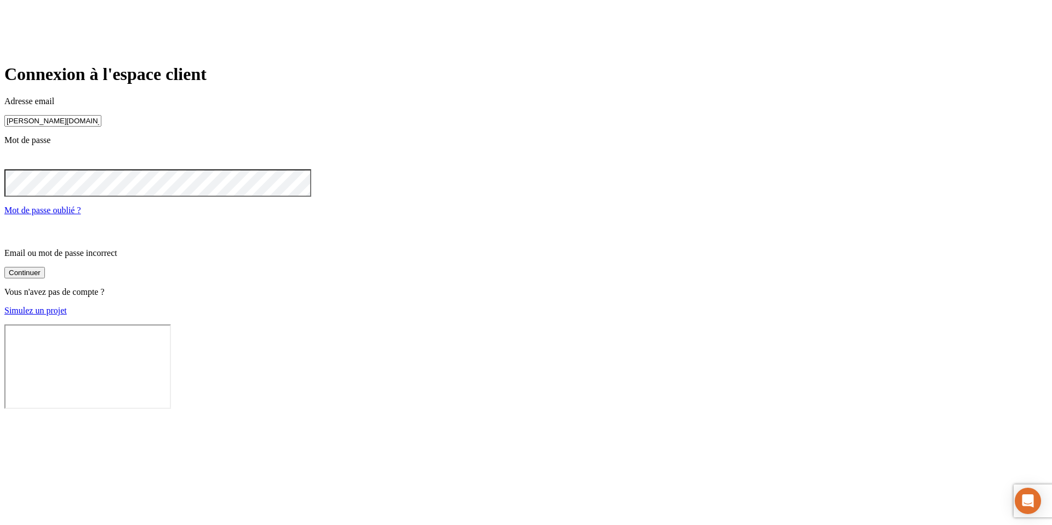
click at [14, 163] on icon at bounding box center [10, 160] width 5 height 5
click at [4, 225] on button "Continuer" at bounding box center [24, 231] width 41 height 12
